Goal: Task Accomplishment & Management: Manage account settings

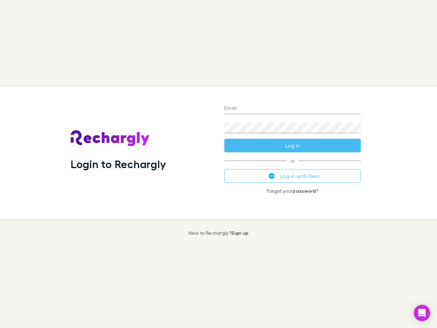
click at [219, 164] on div "Login to Rechargly" at bounding box center [142, 153] width 154 height 133
click at [293, 109] on input "Email" at bounding box center [292, 108] width 137 height 11
click at [293, 146] on form "Email Password Log in" at bounding box center [292, 125] width 137 height 55
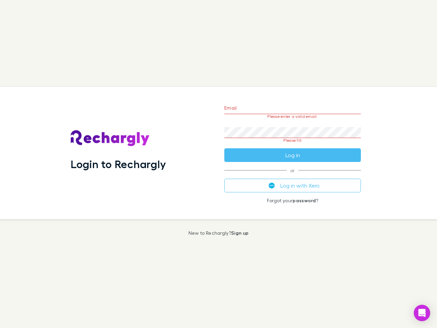
click at [293, 176] on div "Email Please enter a valid email. Password Please fill Log in or Log in with Xe…" at bounding box center [293, 153] width 148 height 133
click at [422, 313] on icon "Open Intercom Messenger" at bounding box center [422, 313] width 7 height 8
